Goal: Information Seeking & Learning: Learn about a topic

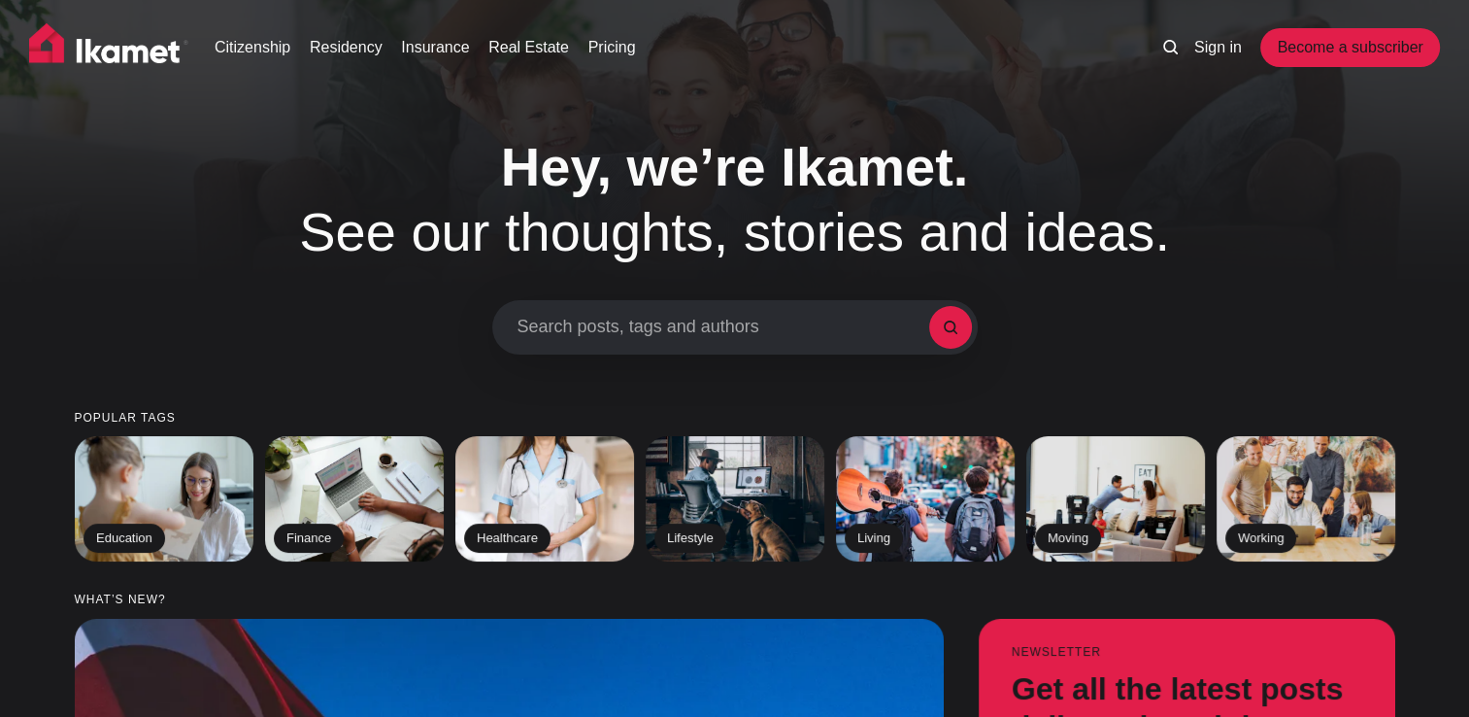
click at [734, 331] on span "Search posts, tags and authors" at bounding box center [724, 327] width 412 height 21
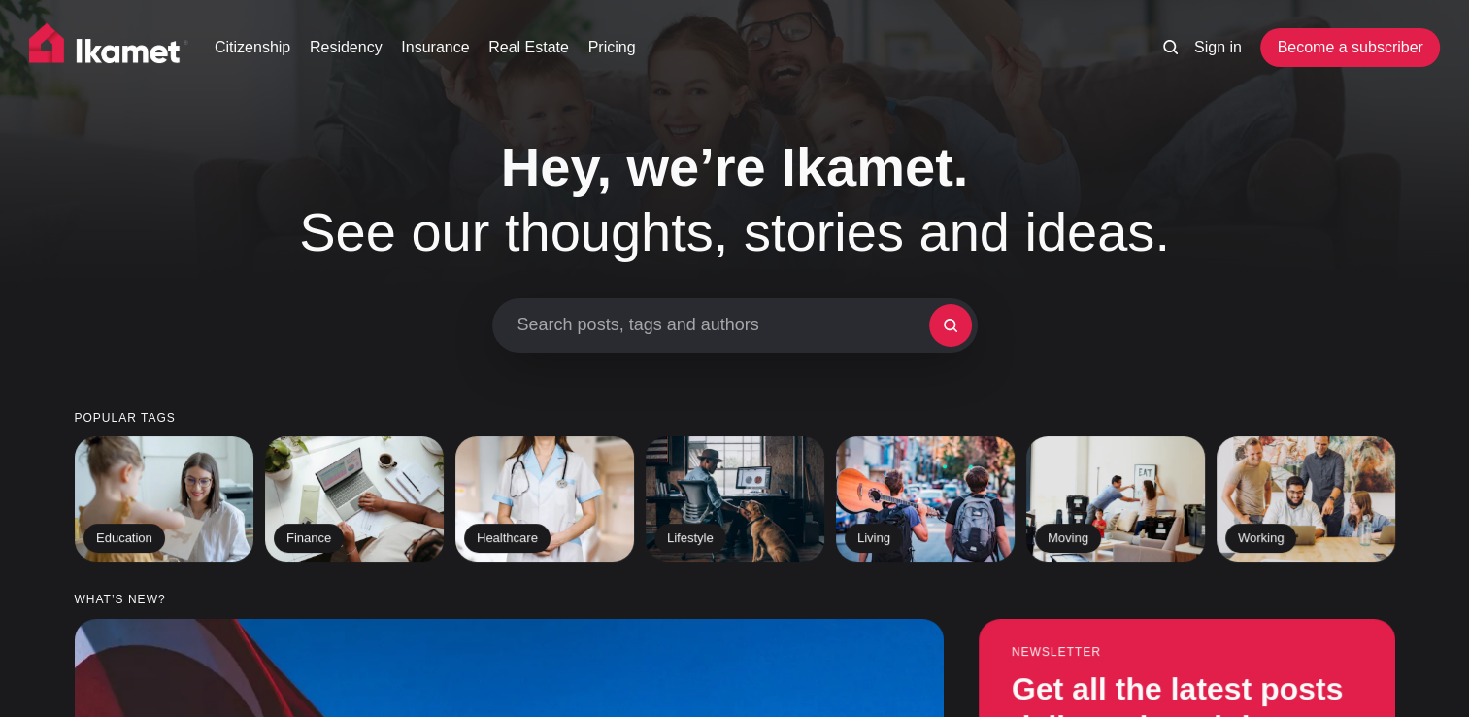
click at [764, 311] on div "Search posts, tags and authors" at bounding box center [735, 325] width 486 height 54
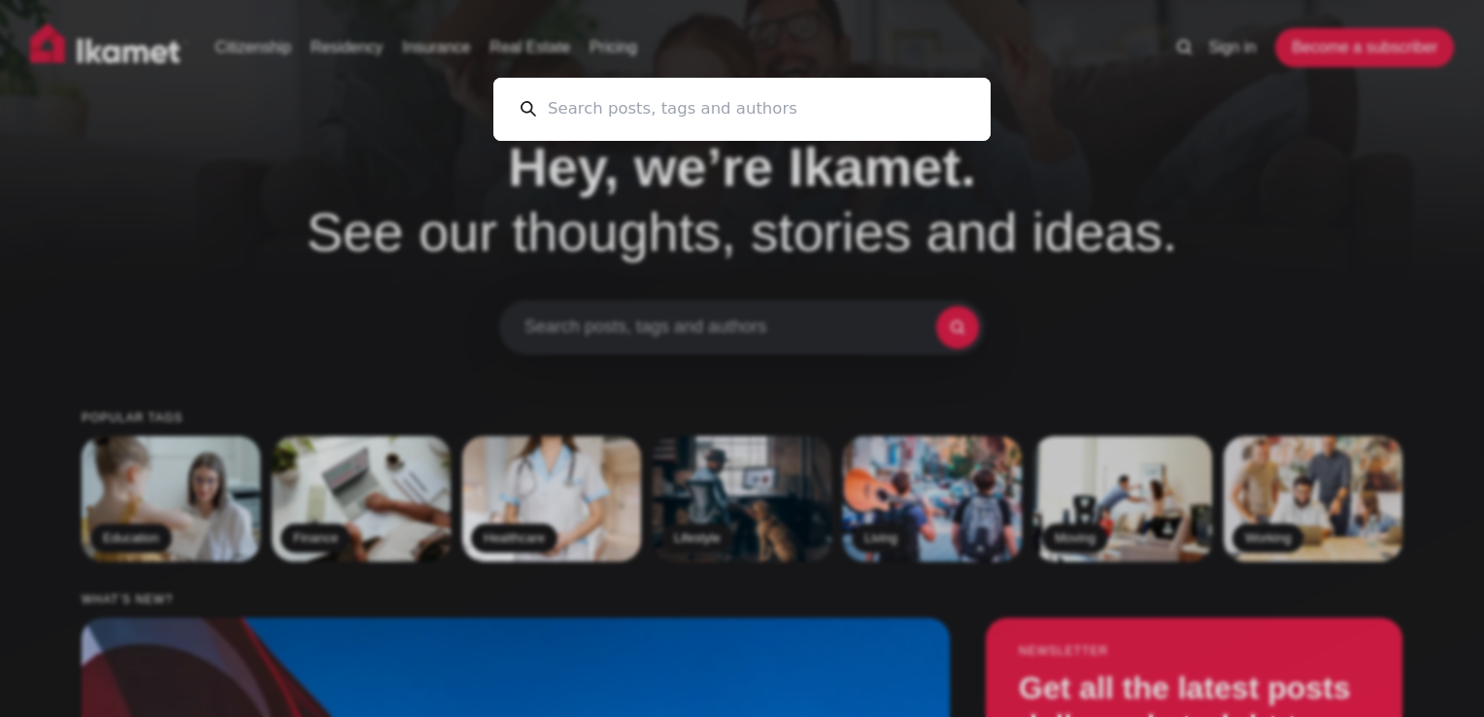
paste input "Which neighborhoods in [DEMOGRAPHIC_DATA] are still open for residence permits"
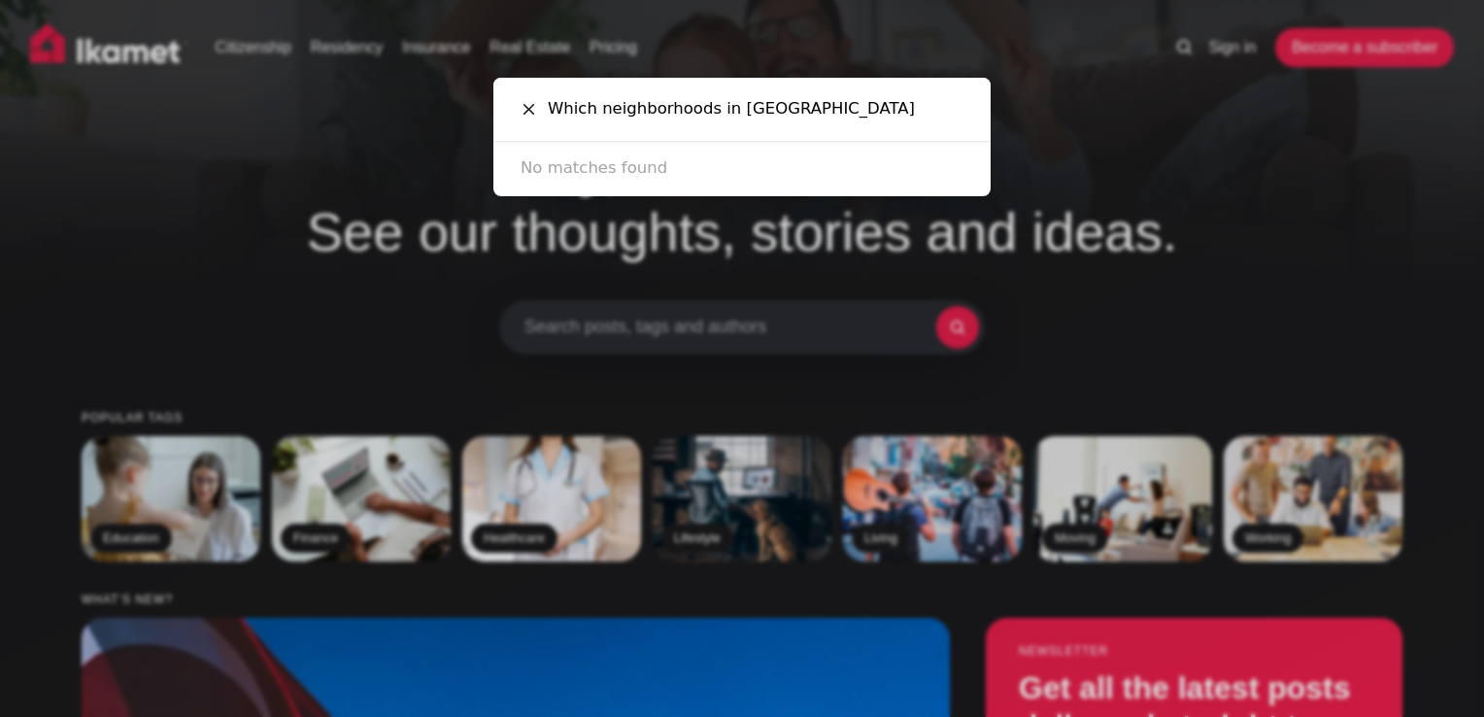
paste input "are still open for residence permits"
type input "e"
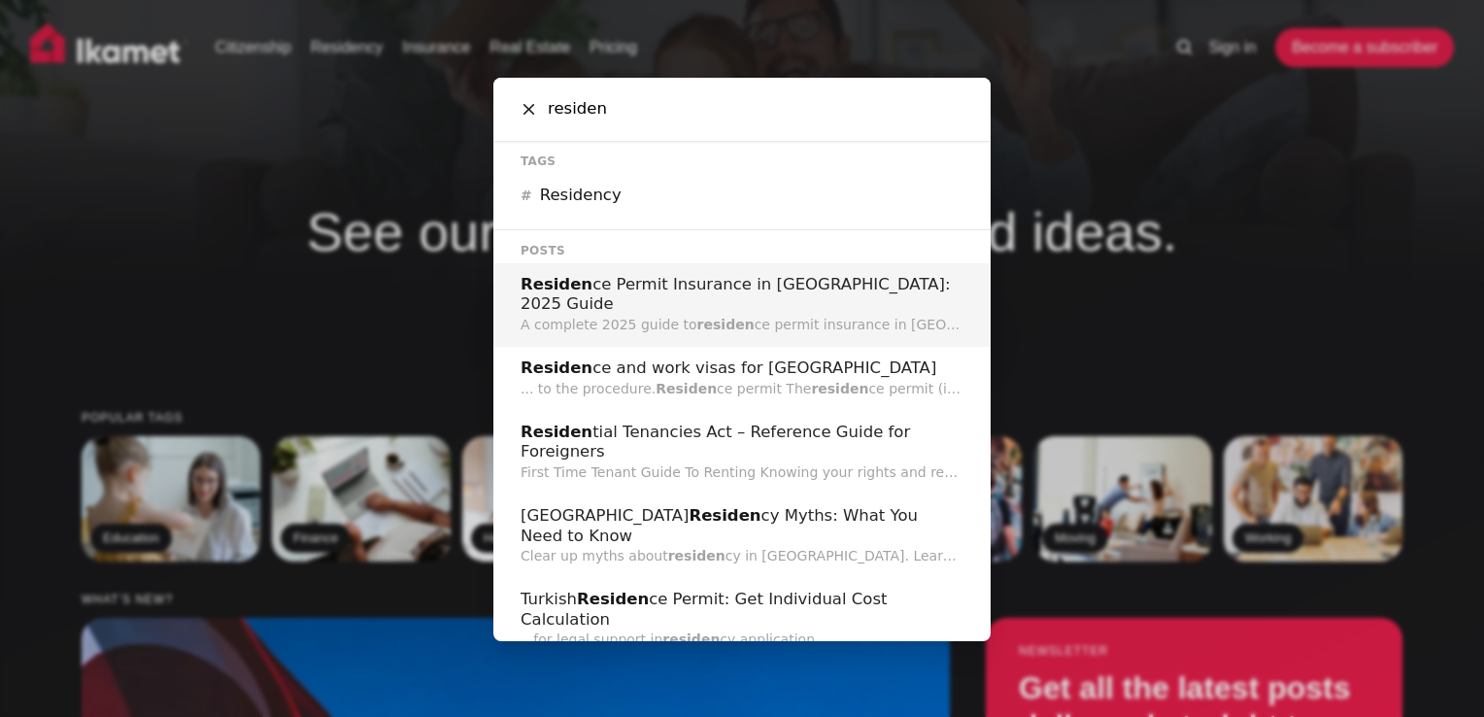
type input "residen"
click at [781, 315] on p "A complete 2025 guide to residen ce permit insurance in [GEOGRAPHIC_DATA], cove…" at bounding box center [741, 325] width 443 height 20
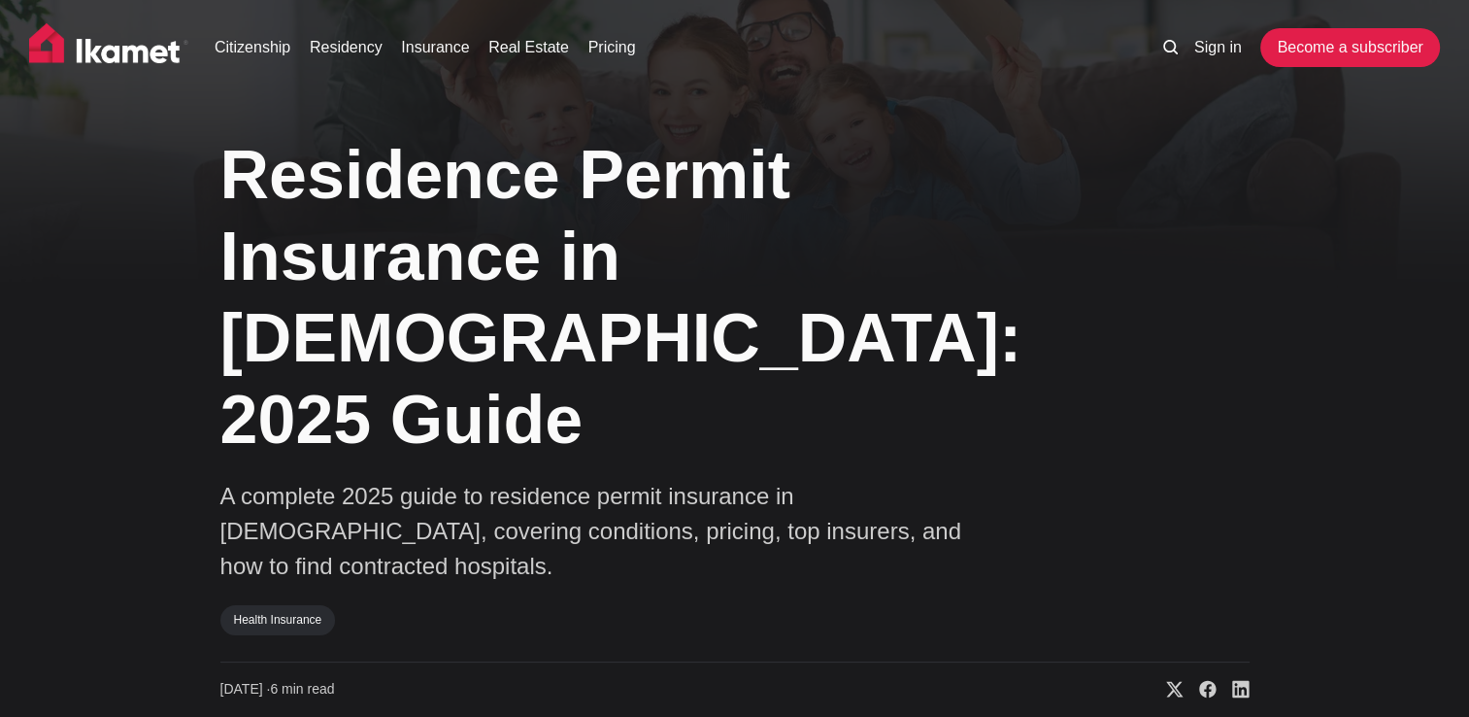
click at [1177, 50] on li at bounding box center [1174, 47] width 22 height 23
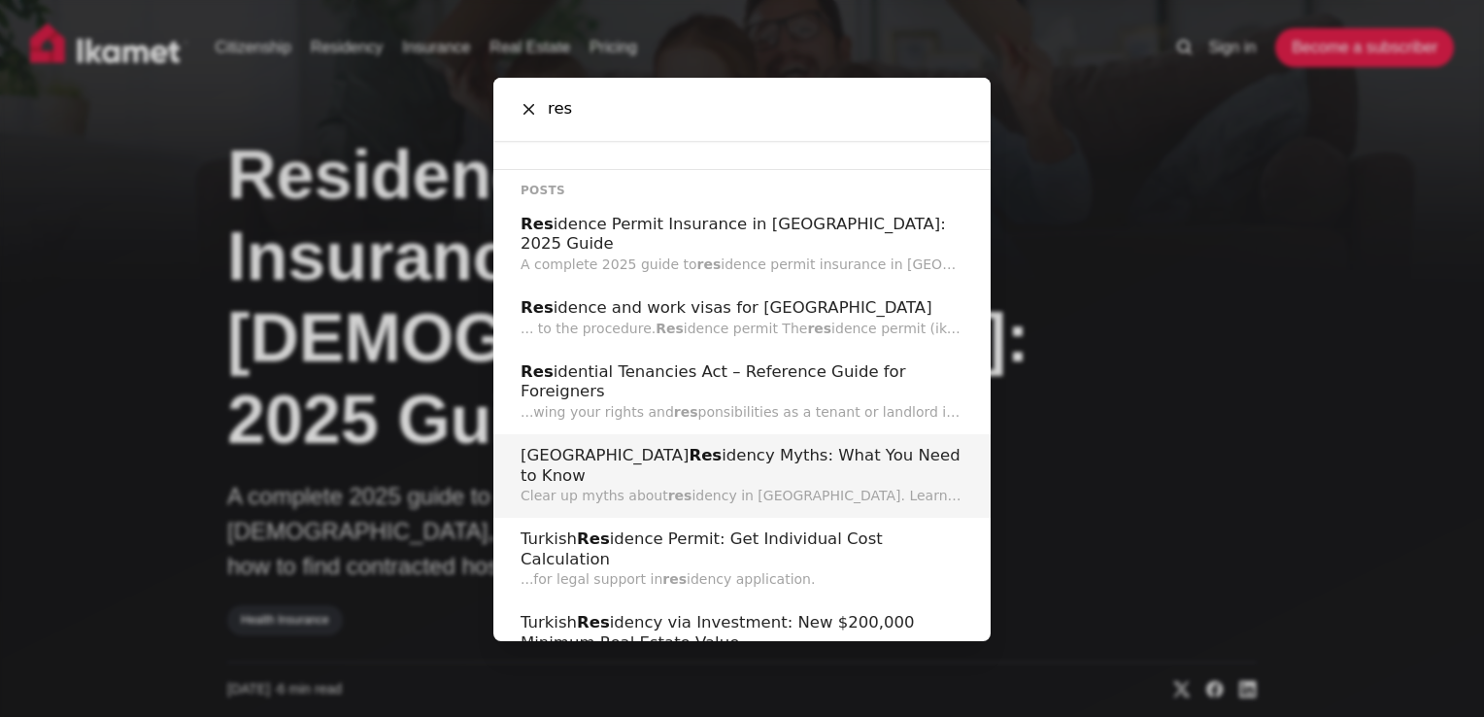
scroll to position [128, 0]
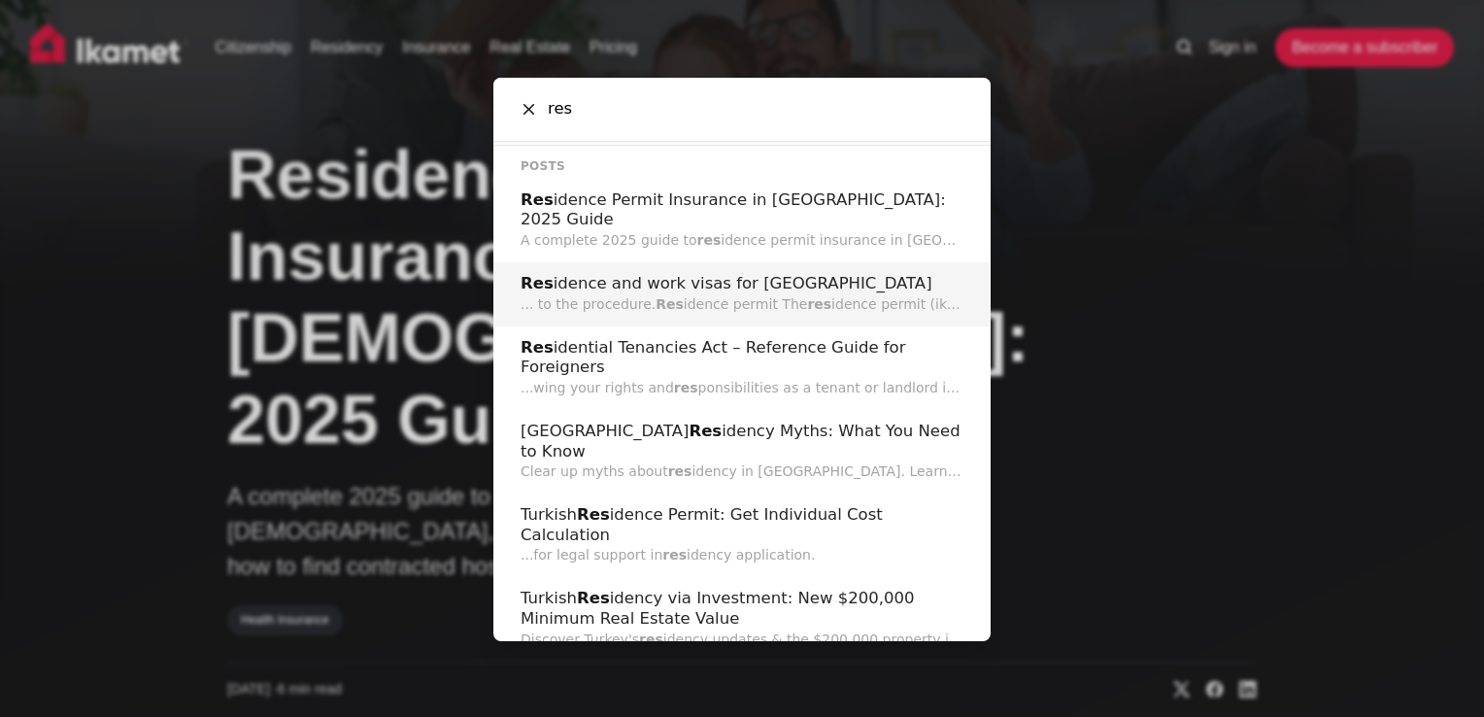
type input "res"
click at [709, 294] on p "... to the procedure. Res idence permit The res idence permit (ikamet) is the d…" at bounding box center [741, 304] width 443 height 20
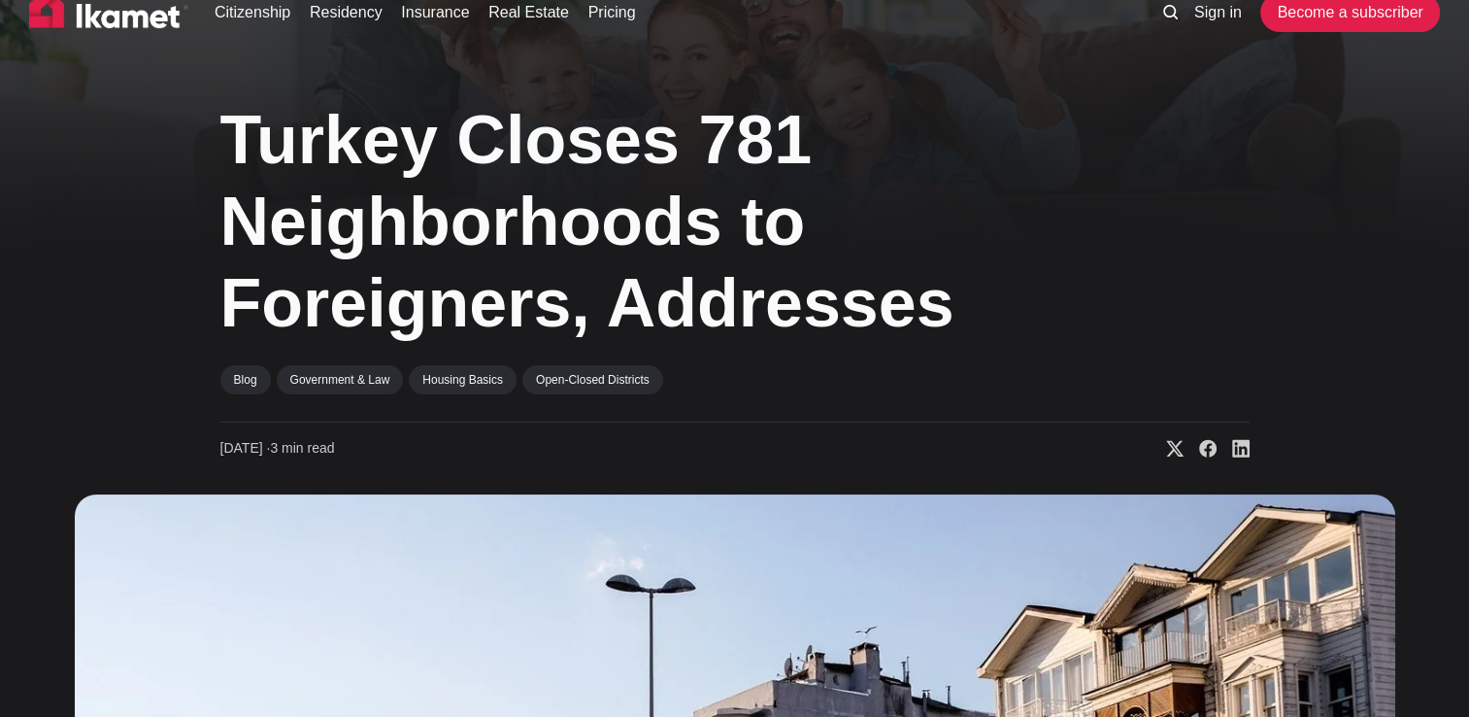
scroll to position [37, 0]
